Goal: Task Accomplishment & Management: Use online tool/utility

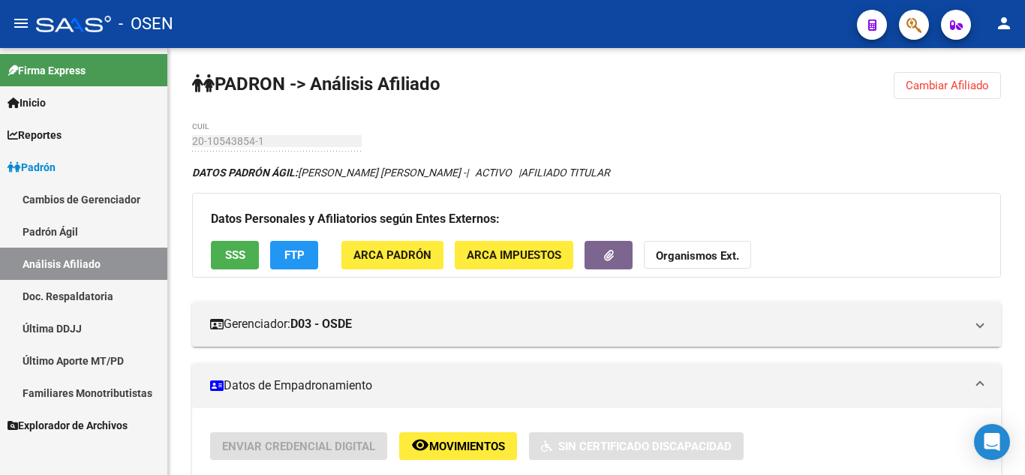
scroll to position [510, 0]
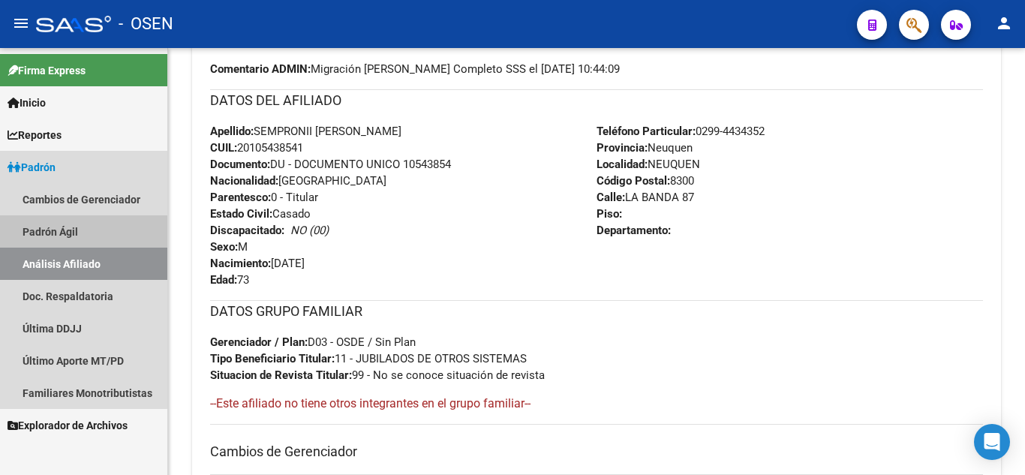
click at [67, 231] on link "Padrón Ágil" at bounding box center [83, 231] width 167 height 32
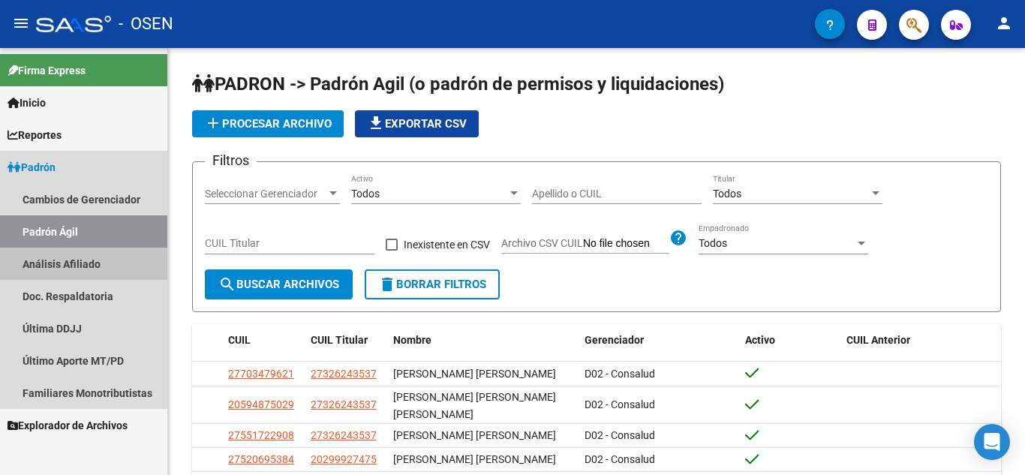
click at [72, 265] on link "Análisis Afiliado" at bounding box center [83, 264] width 167 height 32
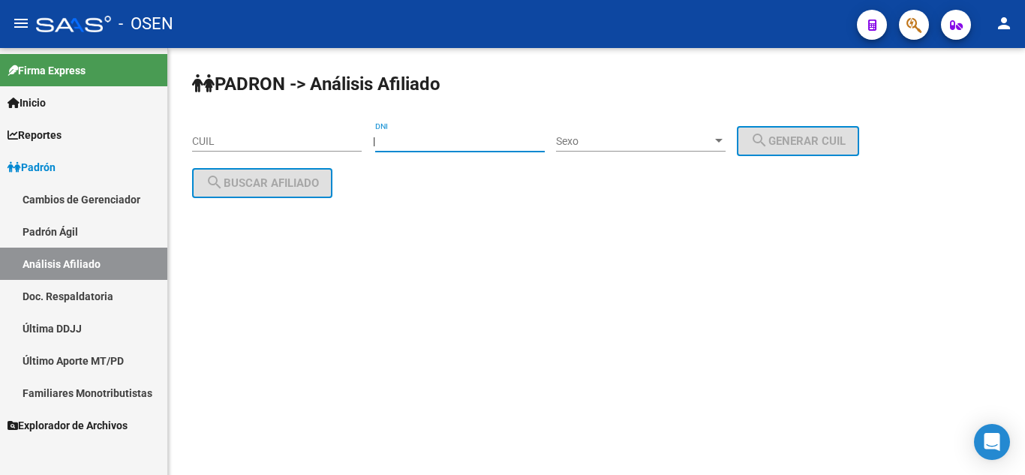
click at [459, 136] on input "DNI" at bounding box center [460, 141] width 170 height 13
type input "16814724"
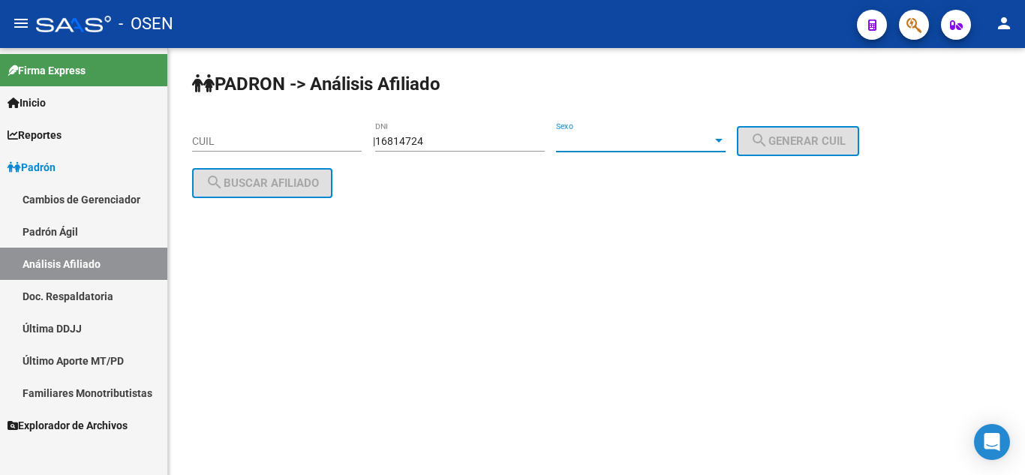
click at [655, 138] on span "Sexo" at bounding box center [634, 141] width 156 height 13
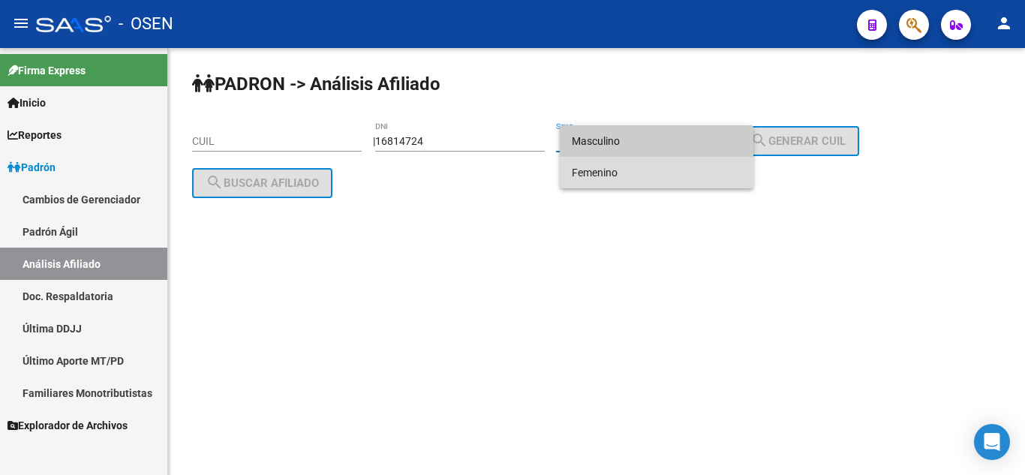
click at [657, 178] on span "Femenino" at bounding box center [657, 173] width 170 height 32
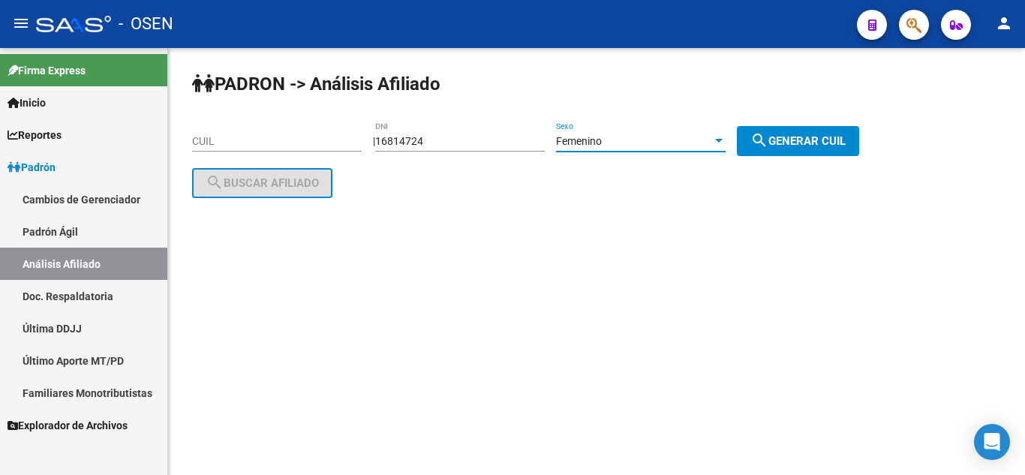
click at [807, 143] on span "search Generar CUIL" at bounding box center [797, 141] width 95 height 14
type input "23-16814724-4"
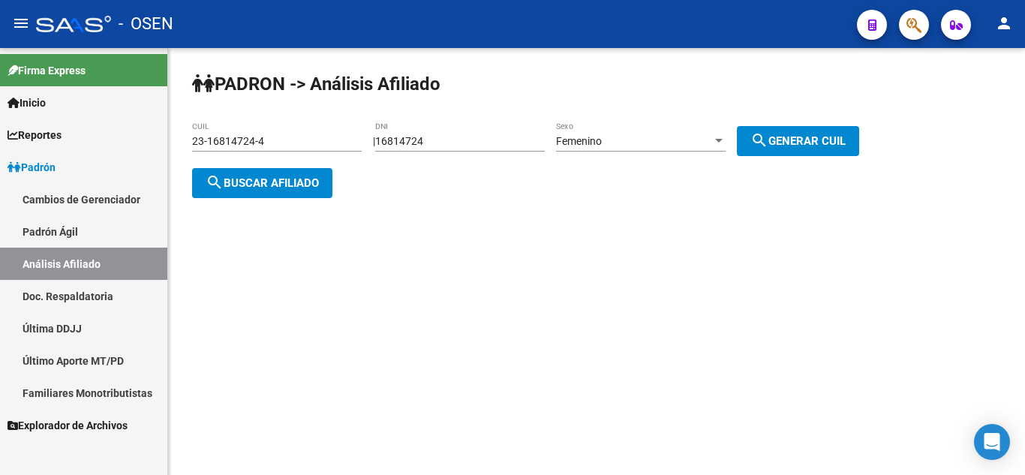
click at [243, 199] on div "[PERSON_NAME] -> Análisis Afiliado 23-16814724-4 CUIL | 16814724 DNI Femenino S…" at bounding box center [596, 147] width 857 height 198
click at [269, 184] on span "search Buscar afiliado" at bounding box center [262, 183] width 113 height 14
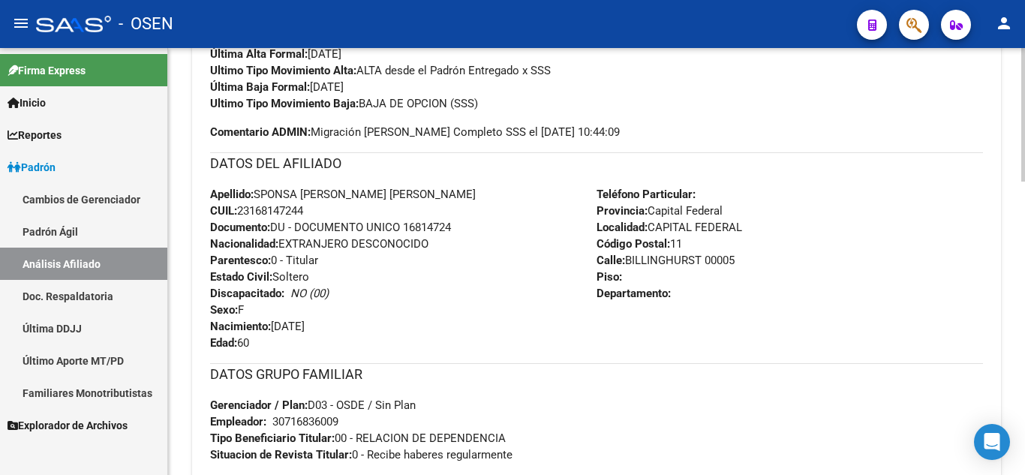
scroll to position [600, 0]
